Goal: Check status: Check status

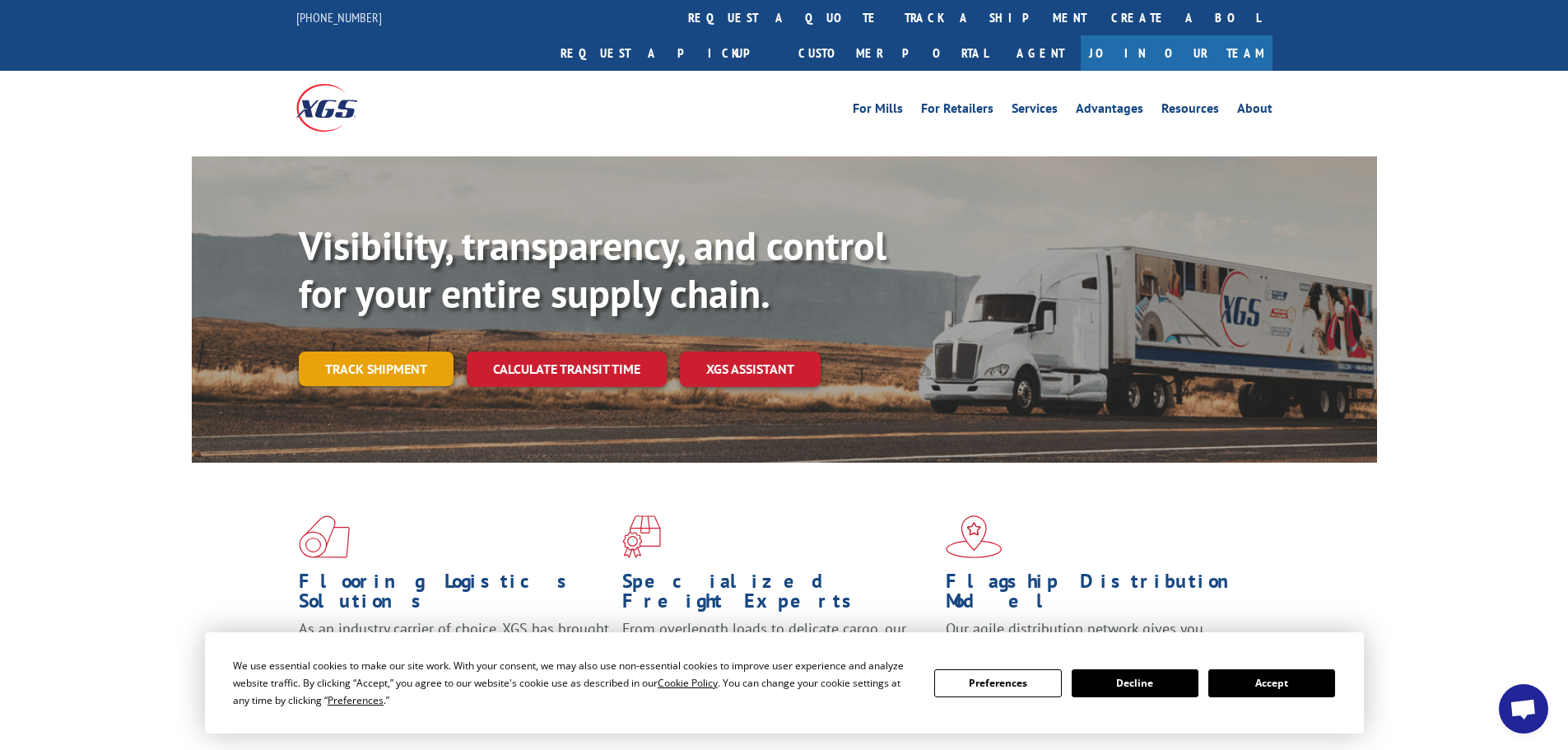
click at [357, 351] on link "Track shipment" at bounding box center [375, 369] width 154 height 35
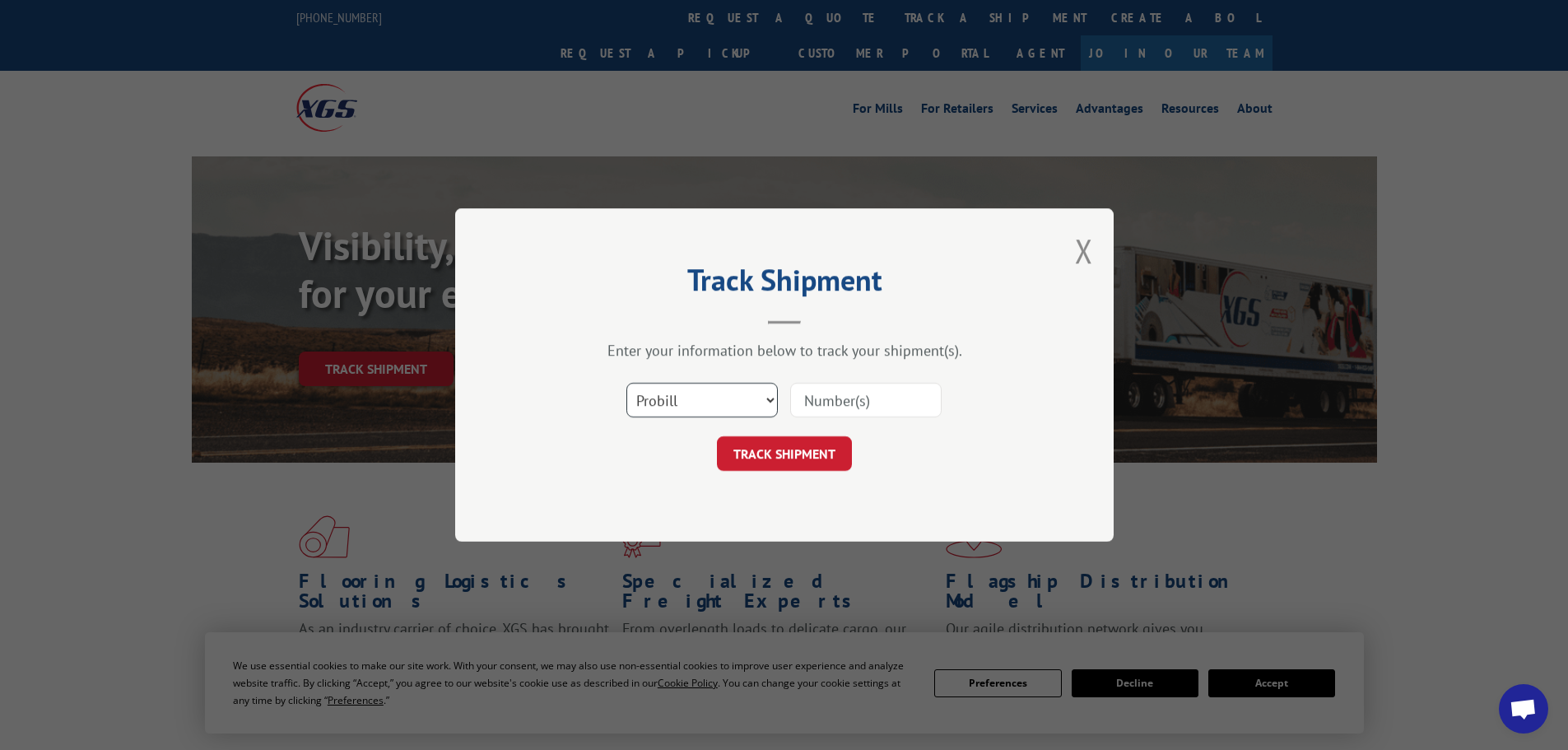
click at [732, 407] on select "Select category... Probill BOL PO" at bounding box center [702, 400] width 152 height 35
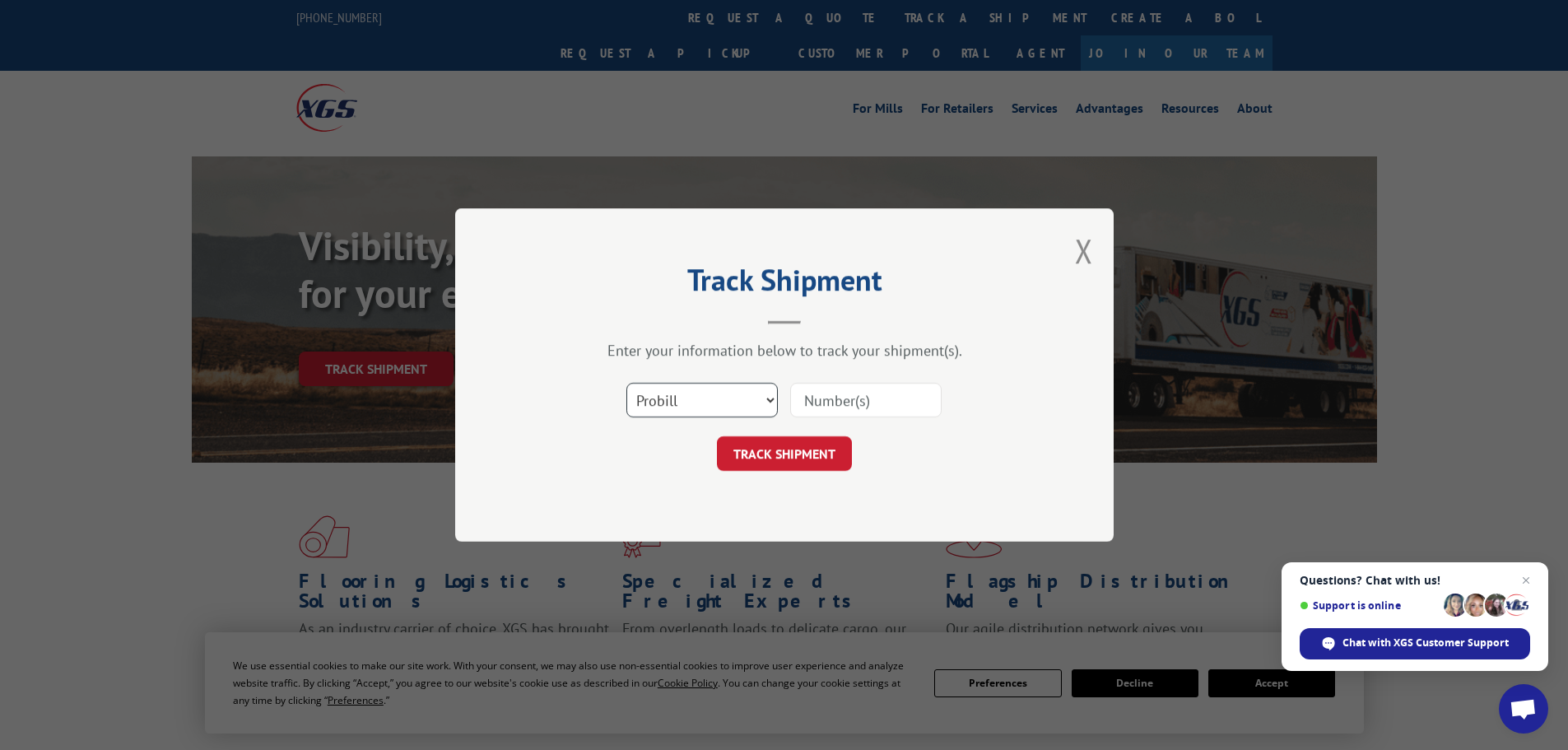
select select "bol"
click at [626, 383] on select "Select category... Probill BOL PO" at bounding box center [702, 400] width 152 height 35
paste input "926103"
type input "926103"
click at [789, 459] on button "TRACK SHIPMENT" at bounding box center [784, 454] width 135 height 35
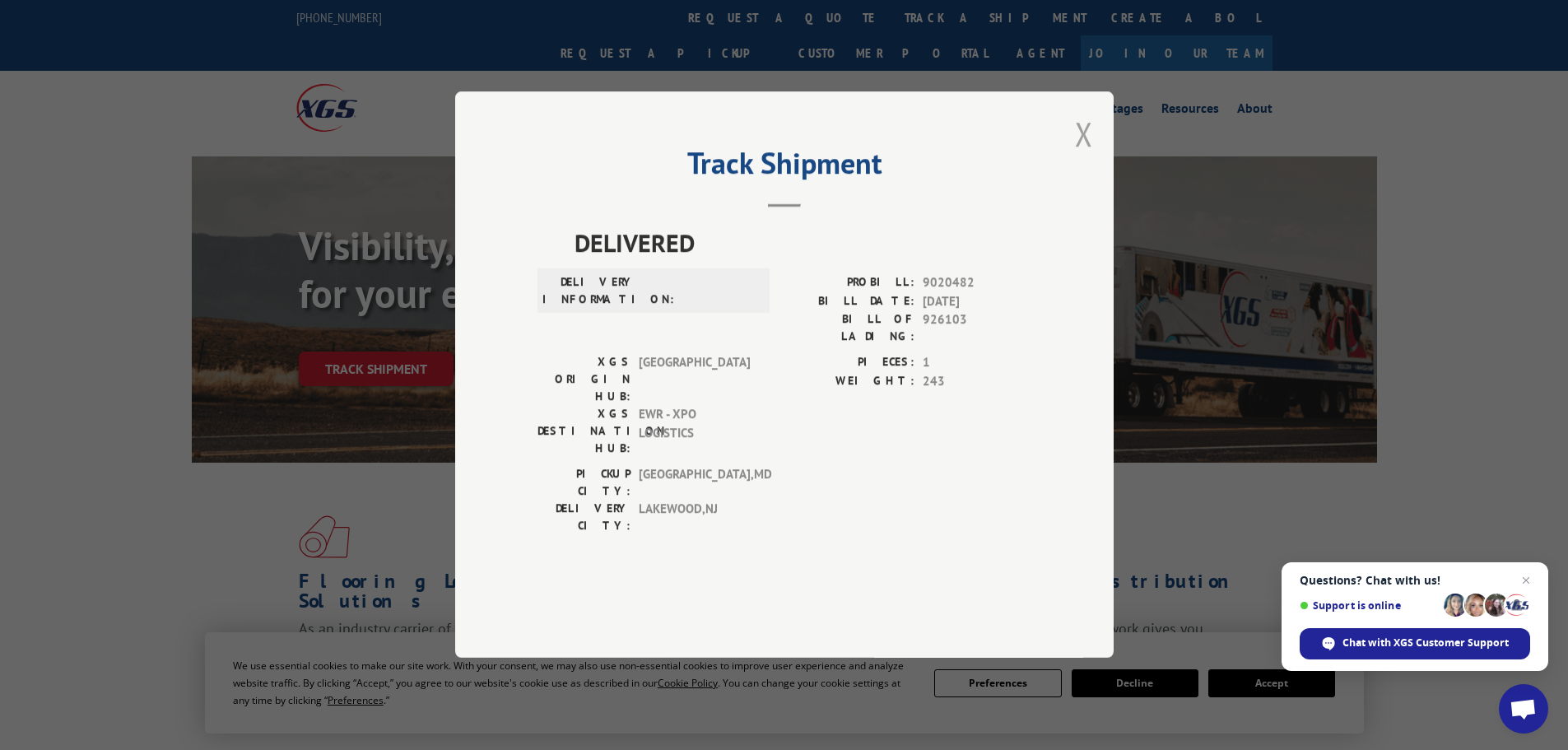
click at [1082, 155] on button "Close modal" at bounding box center [1083, 134] width 18 height 44
